Goal: Task Accomplishment & Management: Use online tool/utility

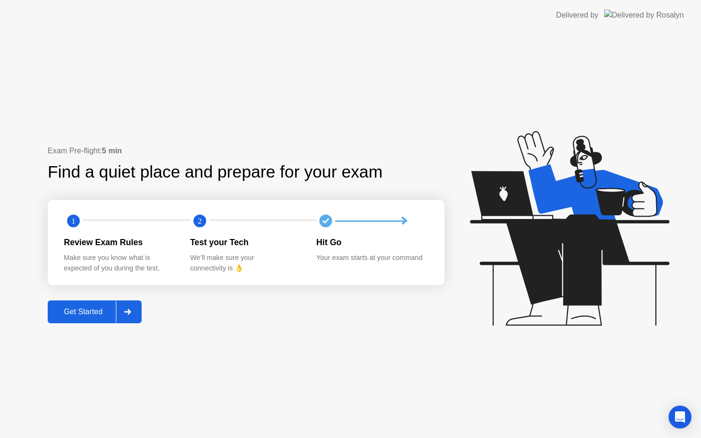
click at [91, 310] on div "Get Started" at bounding box center [83, 312] width 65 height 9
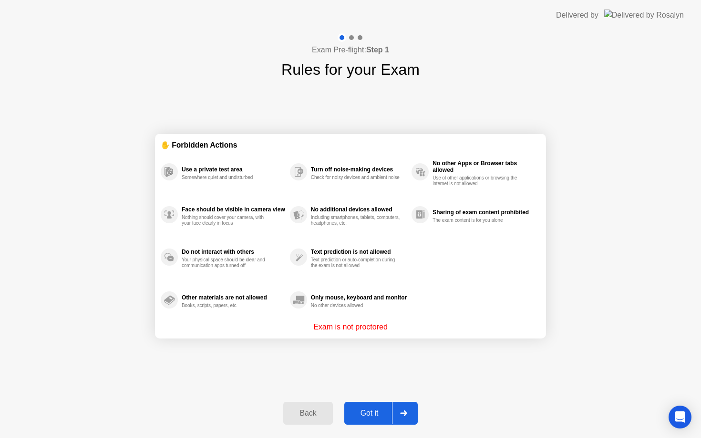
click at [377, 400] on div "Back Got it" at bounding box center [349, 414] width 145 height 44
click at [377, 412] on div "Got it" at bounding box center [369, 413] width 45 height 9
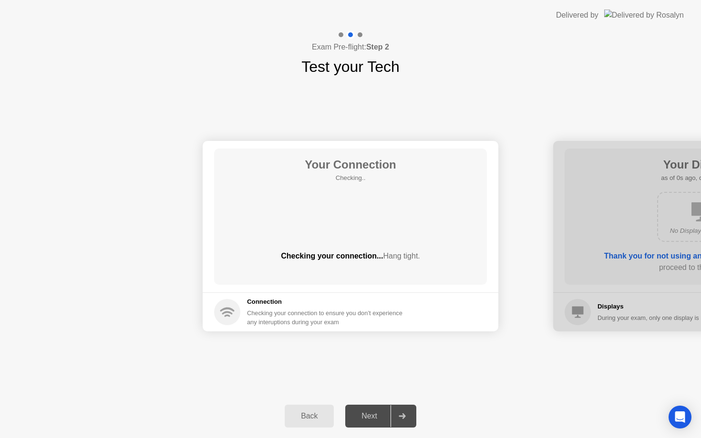
click at [377, 412] on div "Next" at bounding box center [369, 416] width 42 height 9
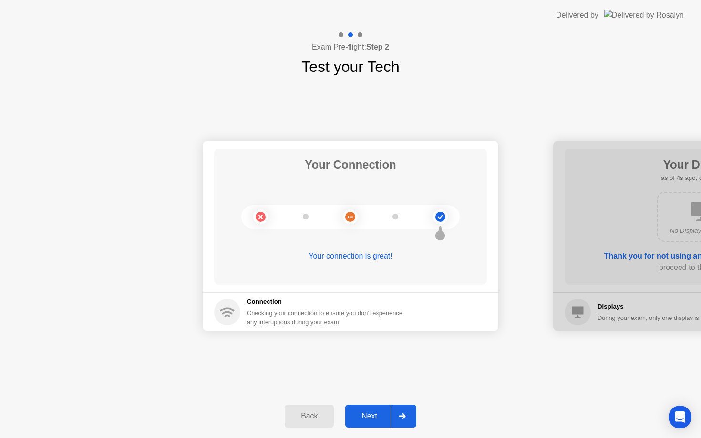
click at [404, 419] on div at bounding box center [401, 417] width 23 height 22
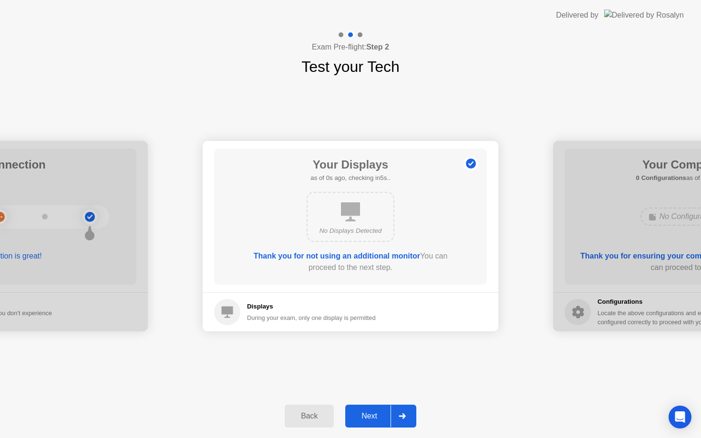
click at [404, 419] on div at bounding box center [401, 417] width 23 height 22
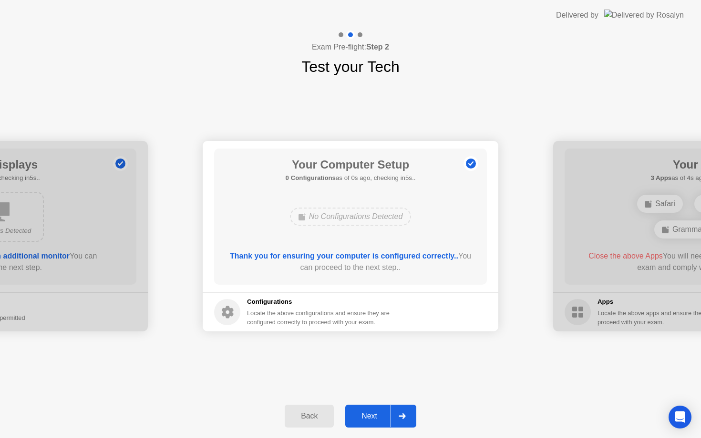
click at [404, 419] on div at bounding box center [401, 417] width 23 height 22
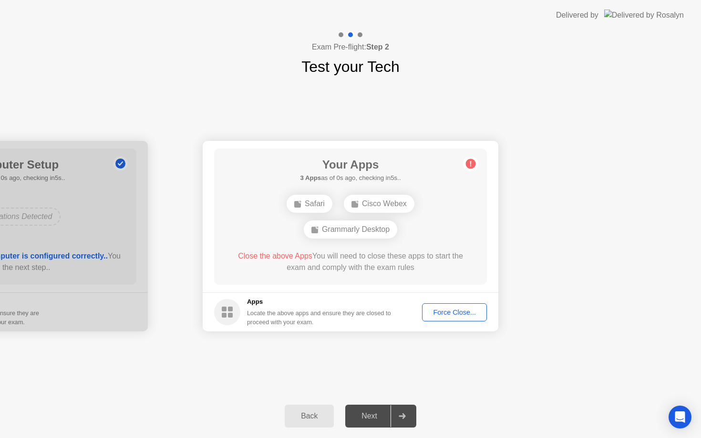
click at [404, 419] on div at bounding box center [401, 417] width 23 height 22
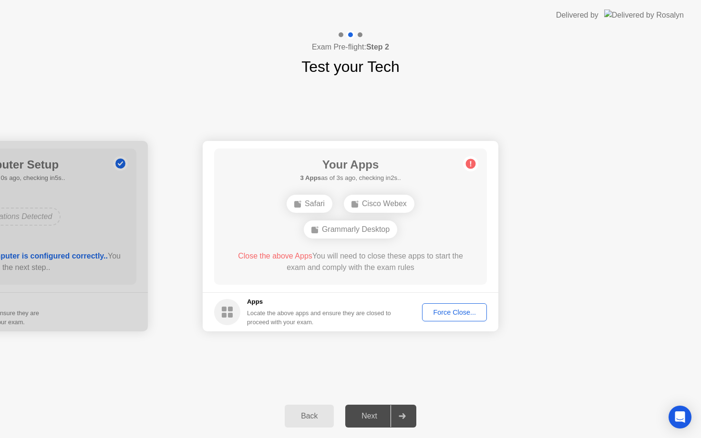
click at [456, 316] on div "Force Close..." at bounding box center [454, 313] width 58 height 8
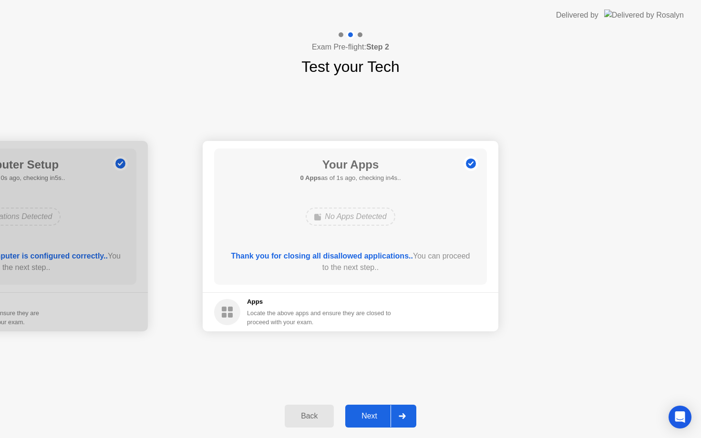
click at [385, 417] on div "Next" at bounding box center [369, 416] width 42 height 9
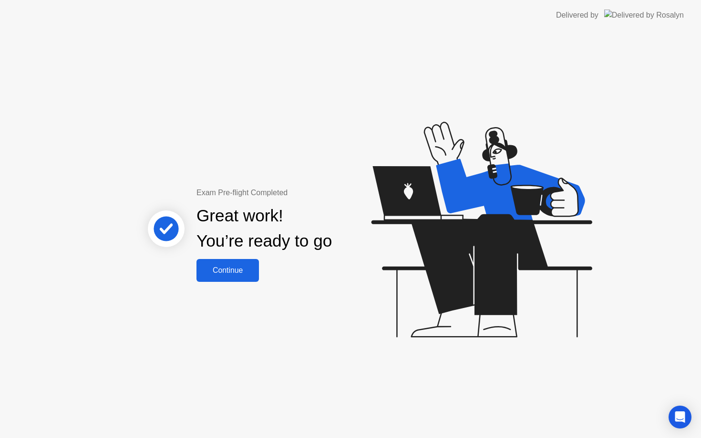
click at [241, 275] on div "Continue" at bounding box center [227, 270] width 57 height 9
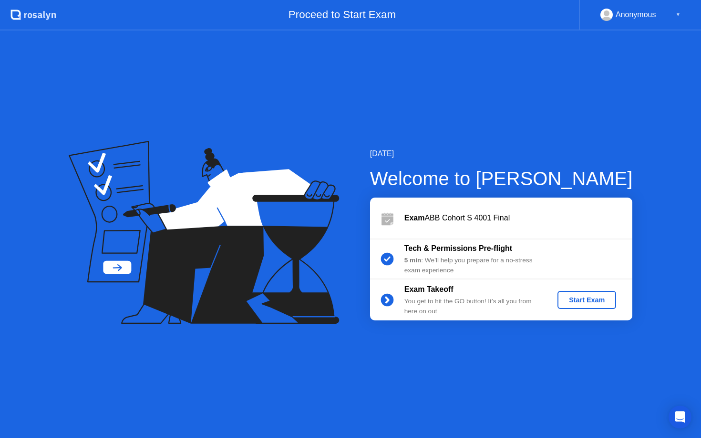
click at [574, 303] on div "Start Exam" at bounding box center [586, 300] width 51 height 8
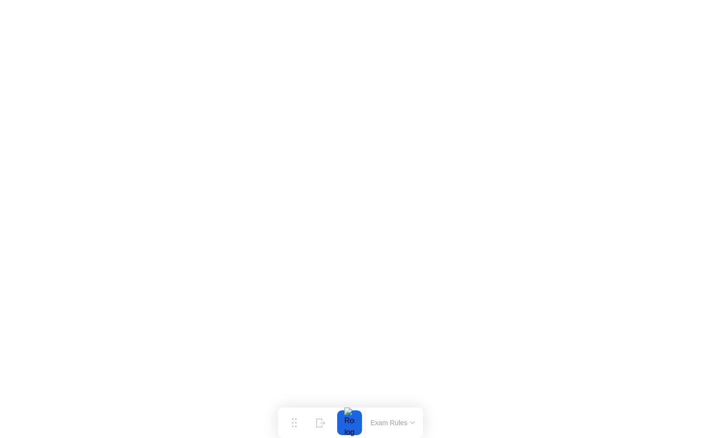
click at [390, 422] on button "Exam Rules" at bounding box center [392, 423] width 51 height 9
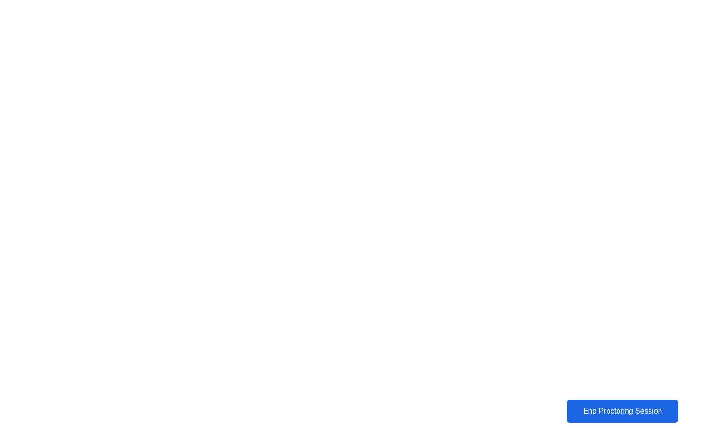
click at [632, 400] on button "End Proctoring Session" at bounding box center [622, 411] width 111 height 23
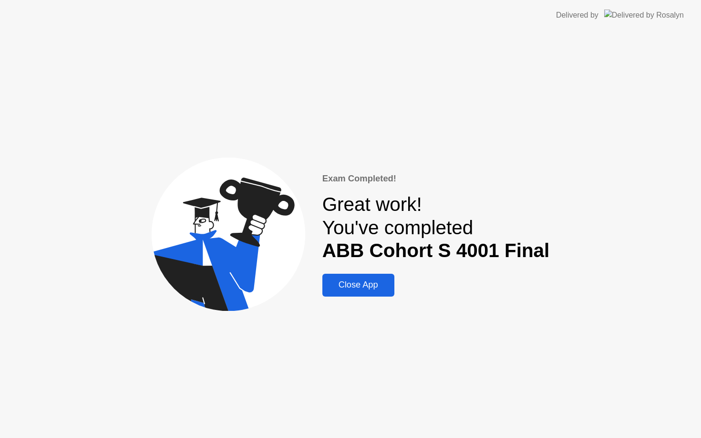
click at [343, 285] on div "Close App" at bounding box center [358, 285] width 66 height 10
